Goal: Task Accomplishment & Management: Manage account settings

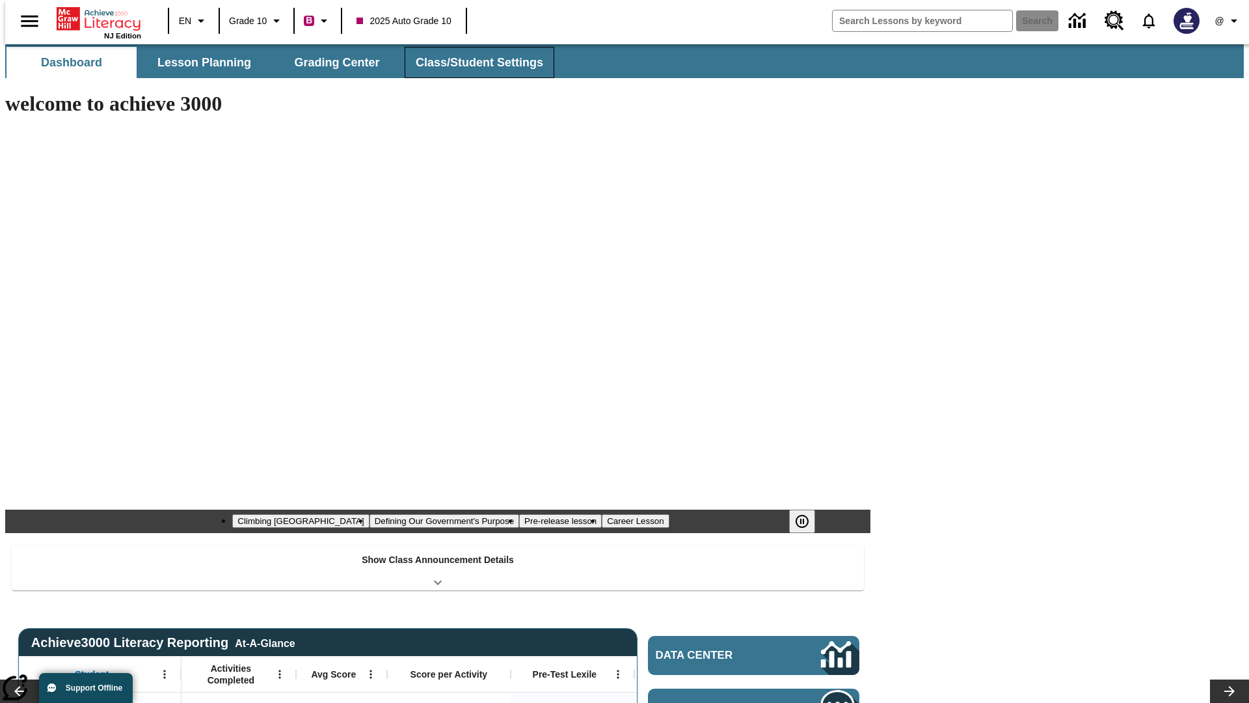
click at [472, 62] on button "Class/Student Settings" at bounding box center [480, 62] width 150 height 31
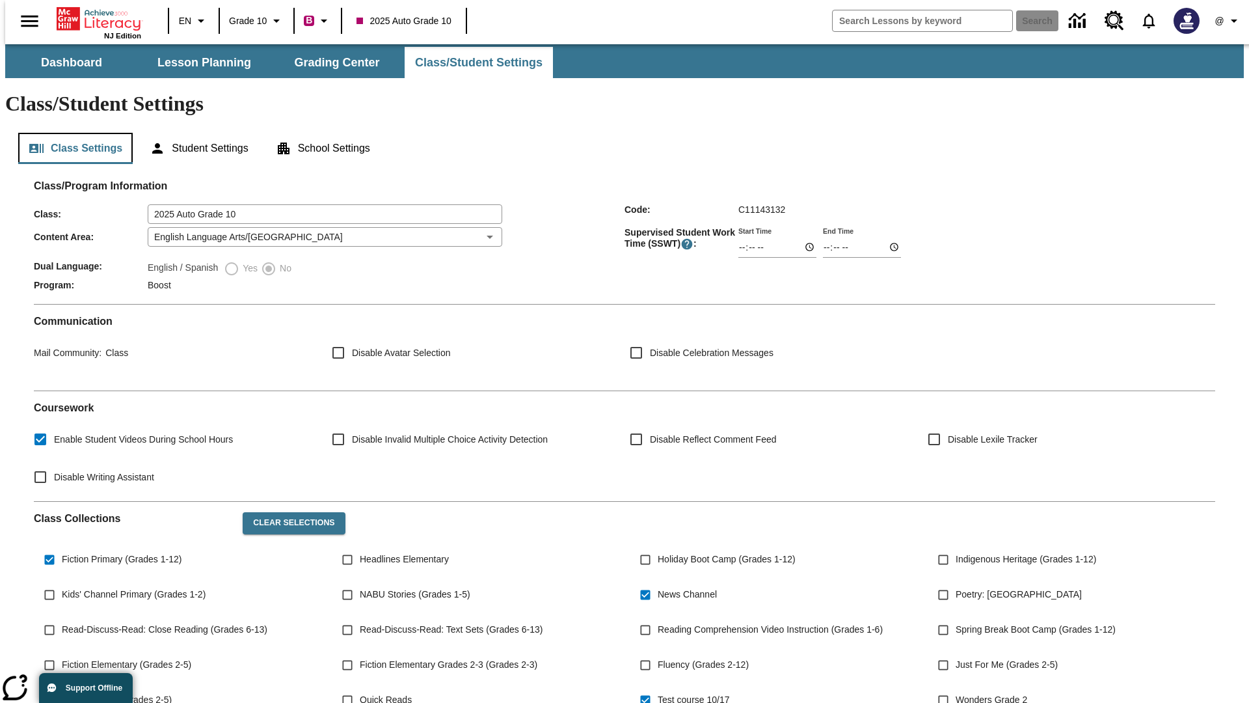
click at [70, 133] on button "Class Settings" at bounding box center [75, 148] width 115 height 31
type input "17:35"
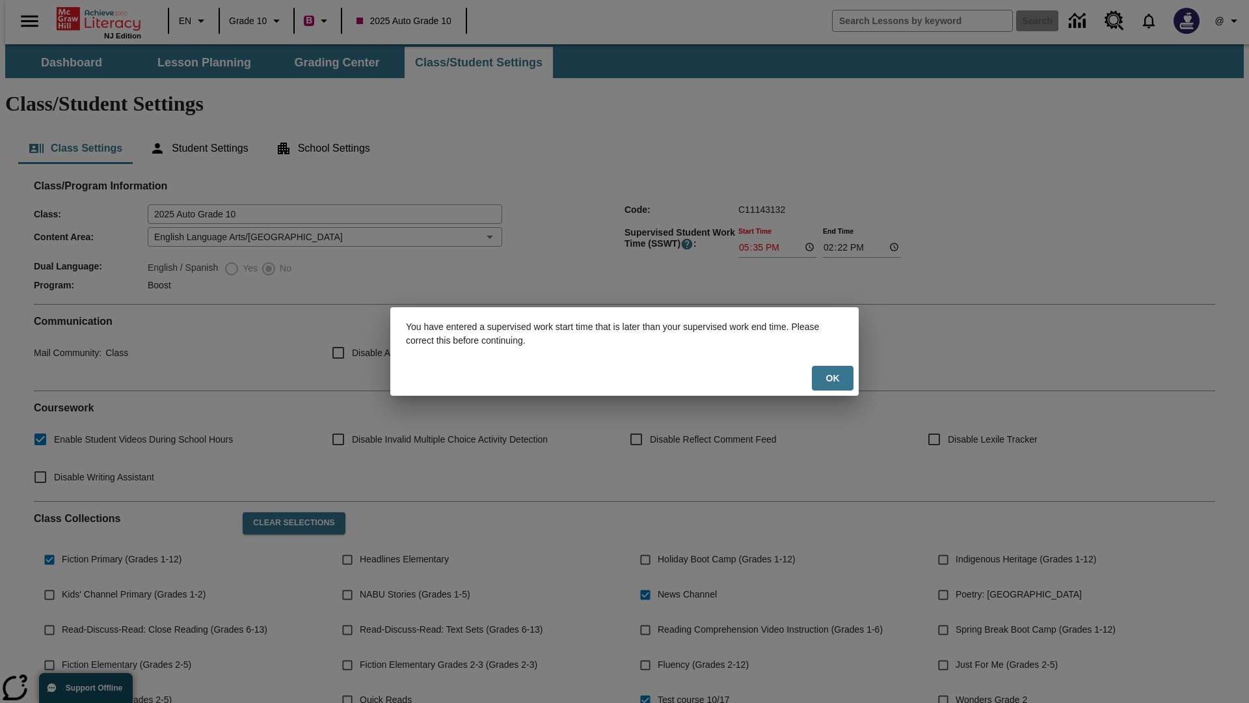
scroll to position [191, 0]
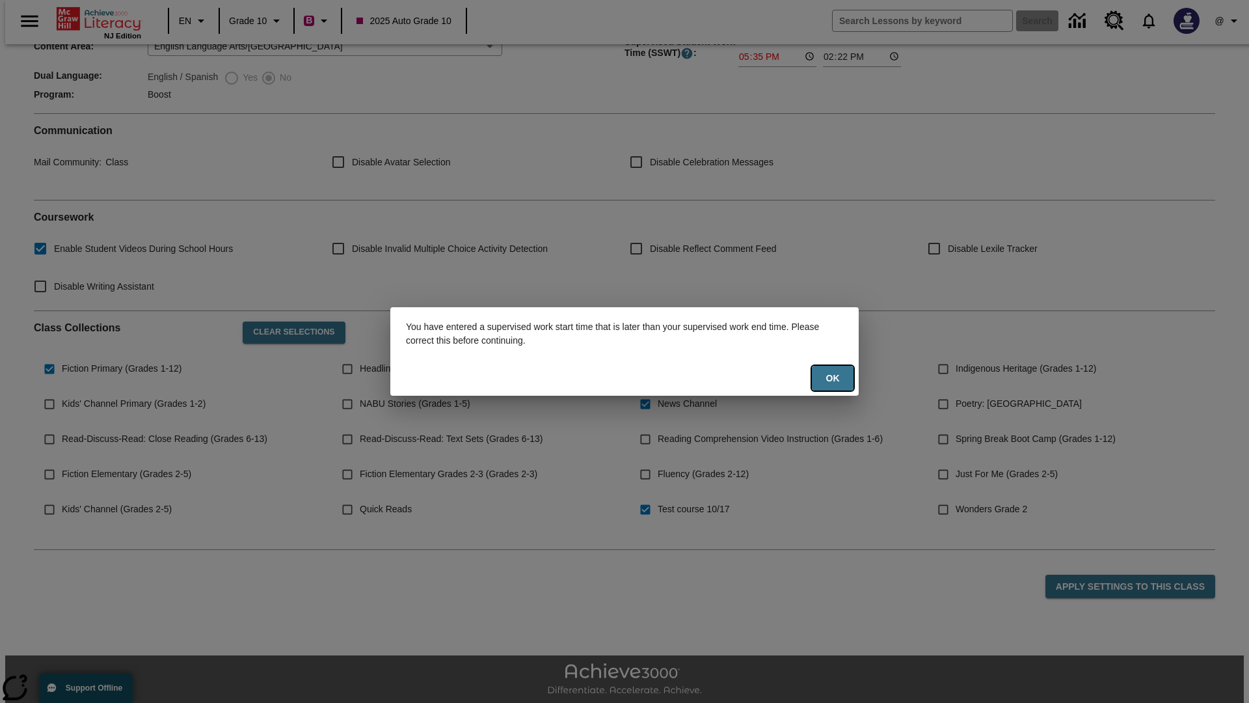
click at [833, 378] on button "Ok" at bounding box center [833, 378] width 42 height 25
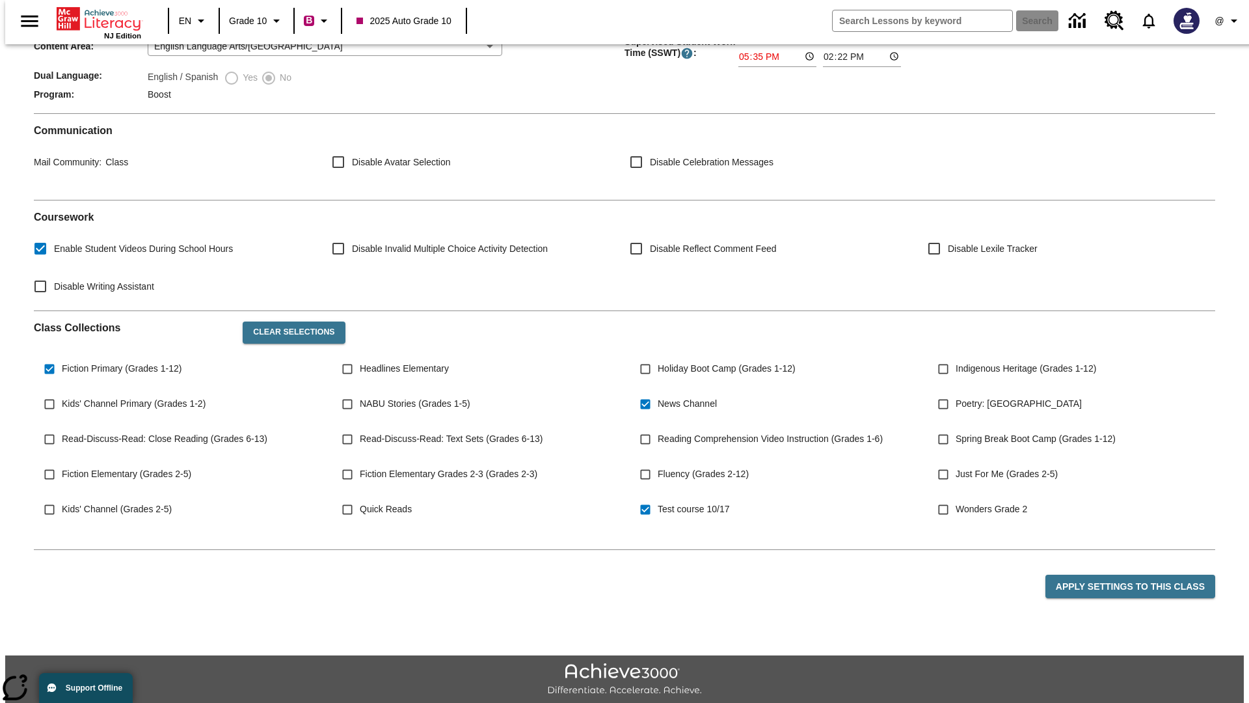
type input "17:35"
click at [1138, 575] on button "Apply Settings to this Class" at bounding box center [1131, 587] width 170 height 24
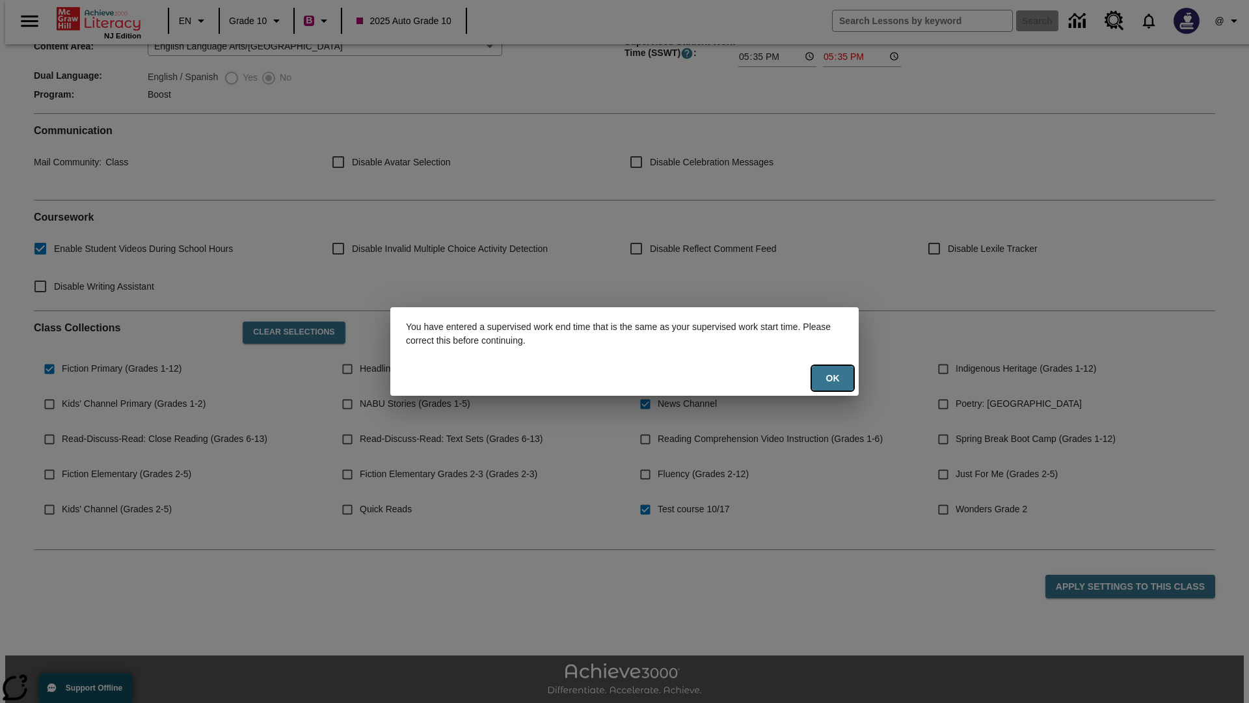
click at [833, 378] on button "Ok" at bounding box center [833, 378] width 42 height 25
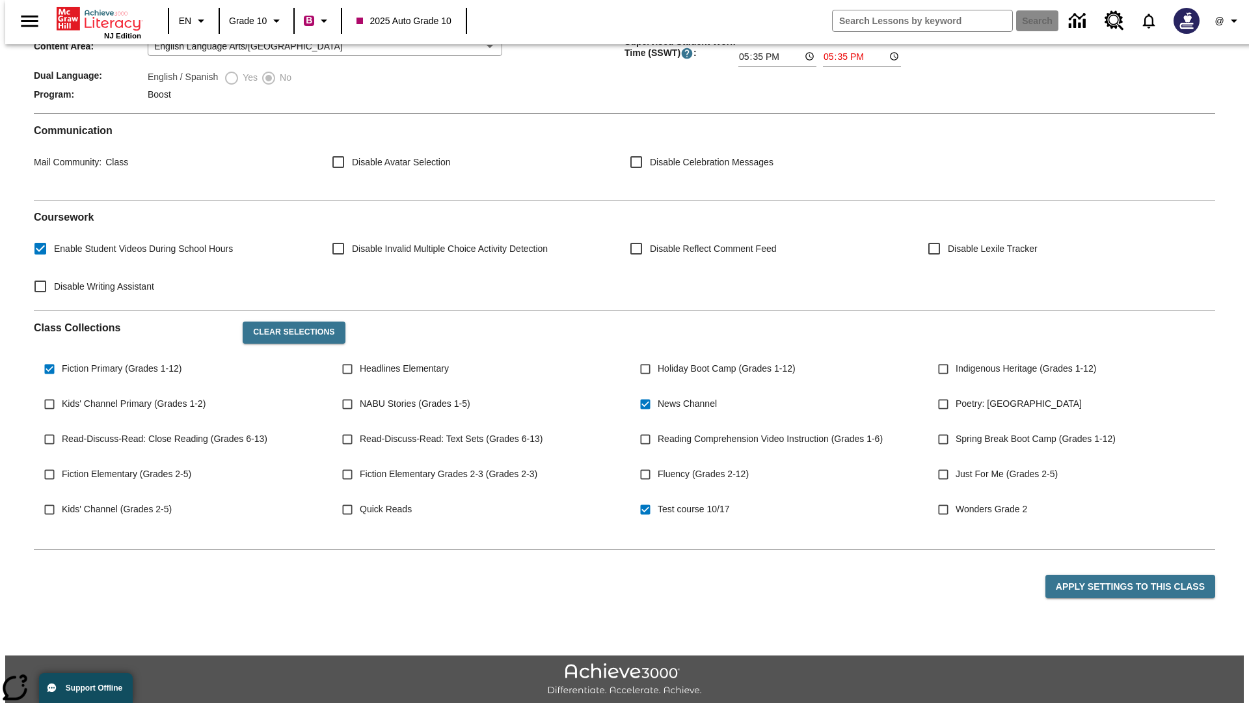
type input "23:35"
type input "23:36"
click at [1138, 575] on button "Apply Settings to this Class" at bounding box center [1131, 587] width 170 height 24
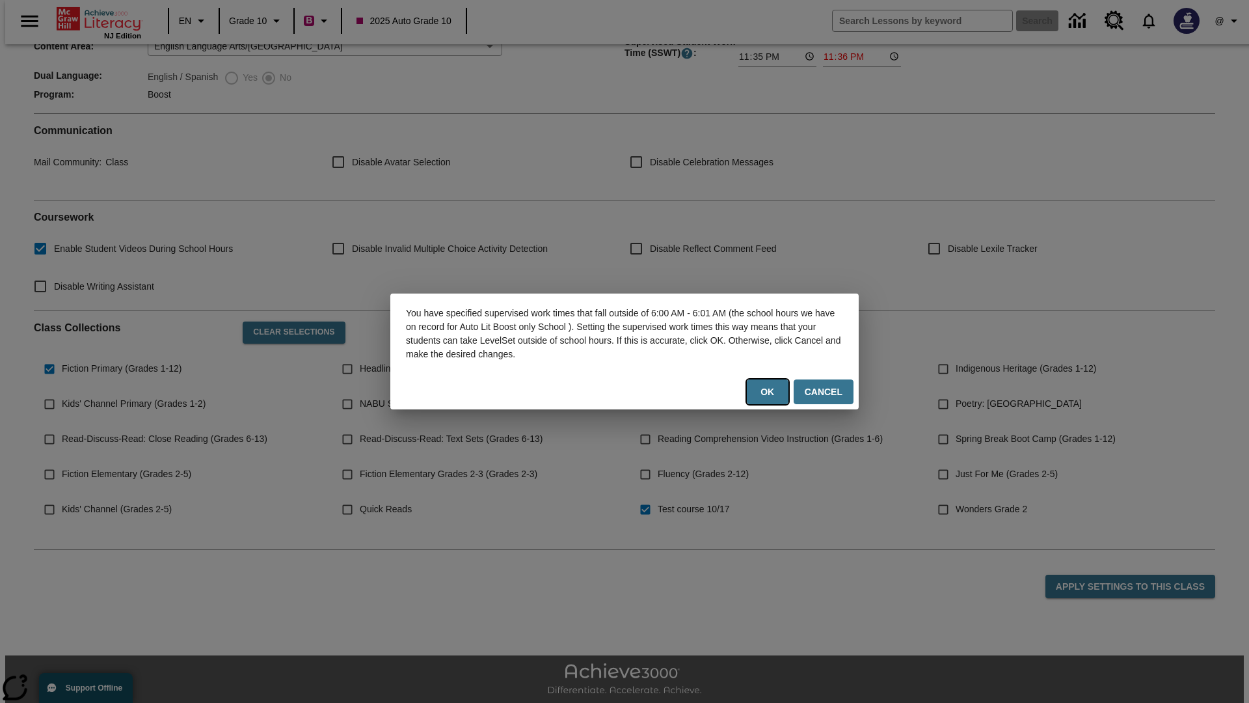
click at [770, 392] on button "Ok" at bounding box center [768, 391] width 42 height 25
